Goal: Transaction & Acquisition: Purchase product/service

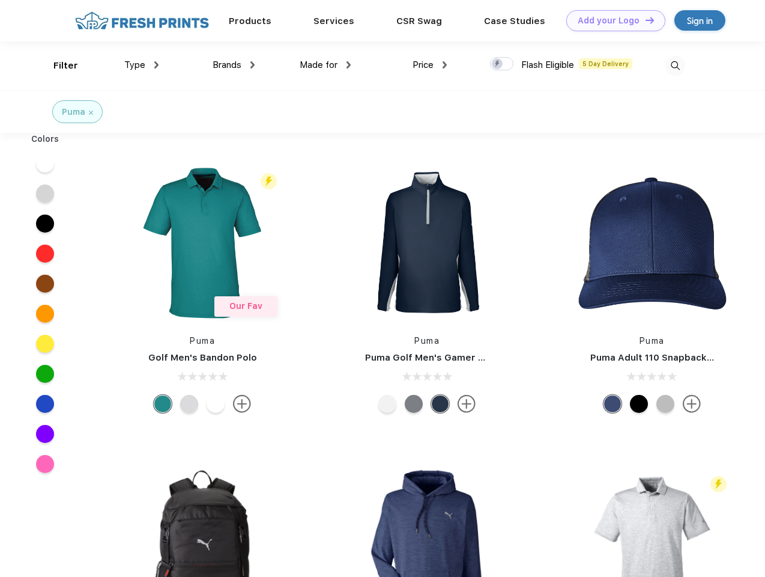
click at [612, 20] on link "Add your Logo Design Tool" at bounding box center [616, 20] width 99 height 21
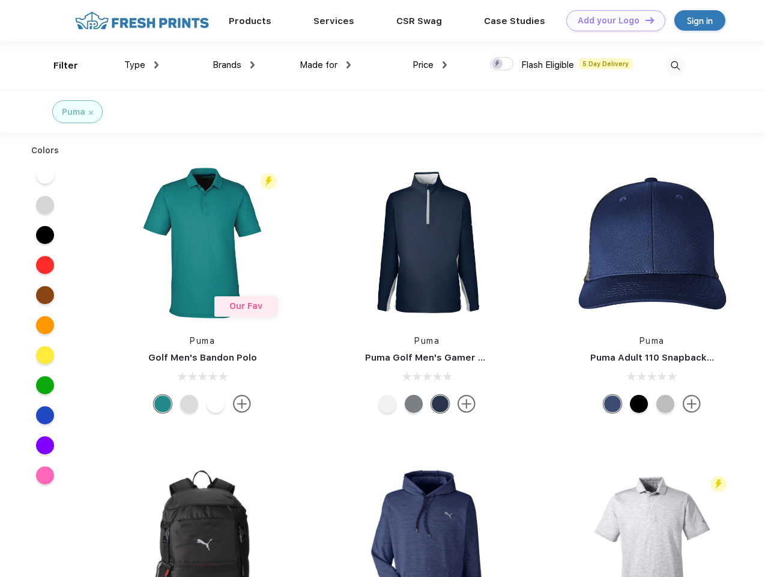
click at [0, 0] on div "Design Tool" at bounding box center [0, 0] width 0 height 0
click at [645, 20] on link "Add your Logo Design Tool" at bounding box center [616, 20] width 99 height 21
click at [58, 65] on div "Filter" at bounding box center [65, 66] width 25 height 14
click at [142, 65] on span "Type" at bounding box center [134, 64] width 21 height 11
click at [234, 65] on span "Brands" at bounding box center [227, 64] width 29 height 11
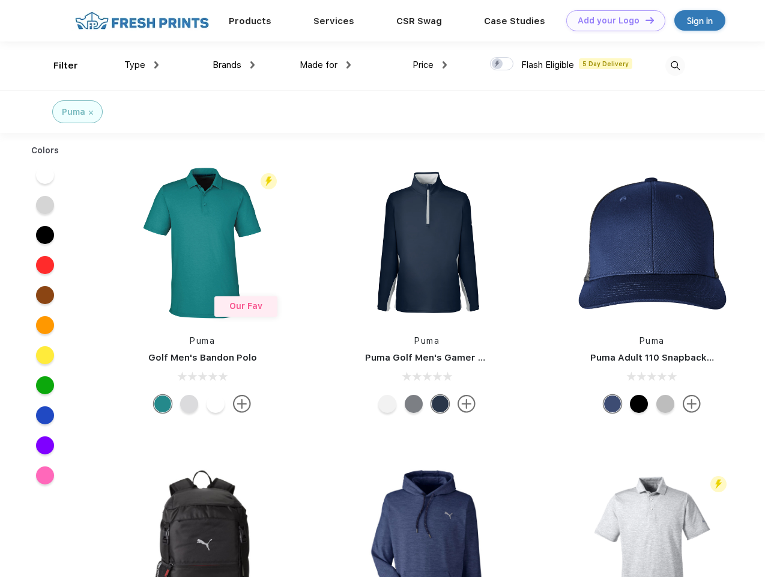
click at [326, 65] on span "Made for" at bounding box center [319, 64] width 38 height 11
click at [430, 65] on span "Price" at bounding box center [423, 64] width 21 height 11
click at [502, 64] on div at bounding box center [501, 63] width 23 height 13
click at [498, 64] on input "checkbox" at bounding box center [494, 60] width 8 height 8
checkbox input "true"
